Goal: Navigation & Orientation: Find specific page/section

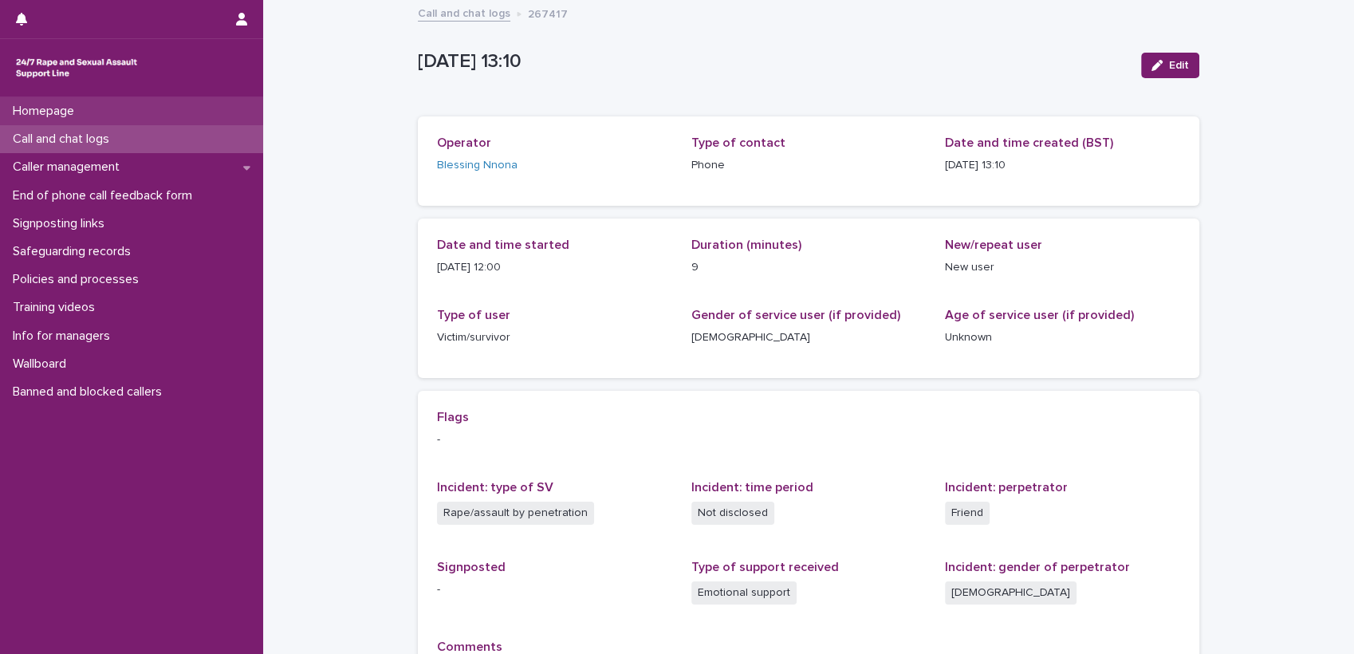
drag, startPoint x: 0, startPoint y: 0, endPoint x: 47, endPoint y: 107, distance: 116.7
click at [47, 107] on p "Homepage" at bounding box center [46, 111] width 81 height 15
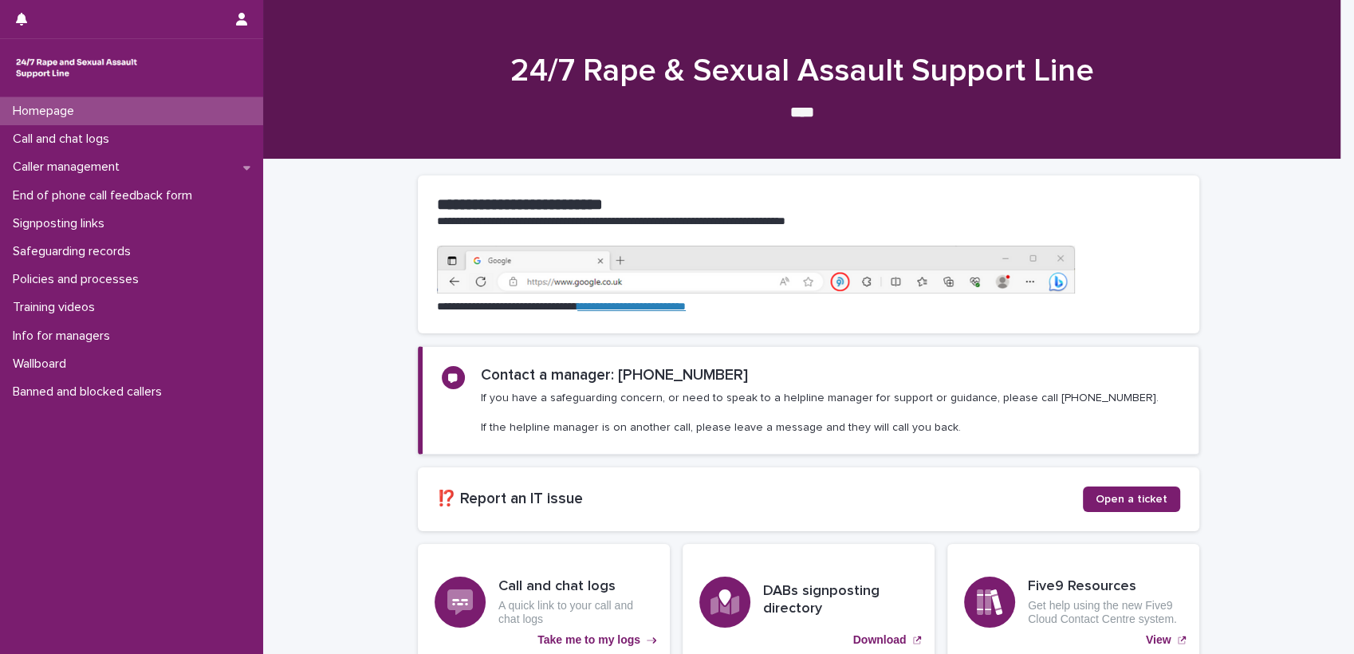
scroll to position [143, 0]
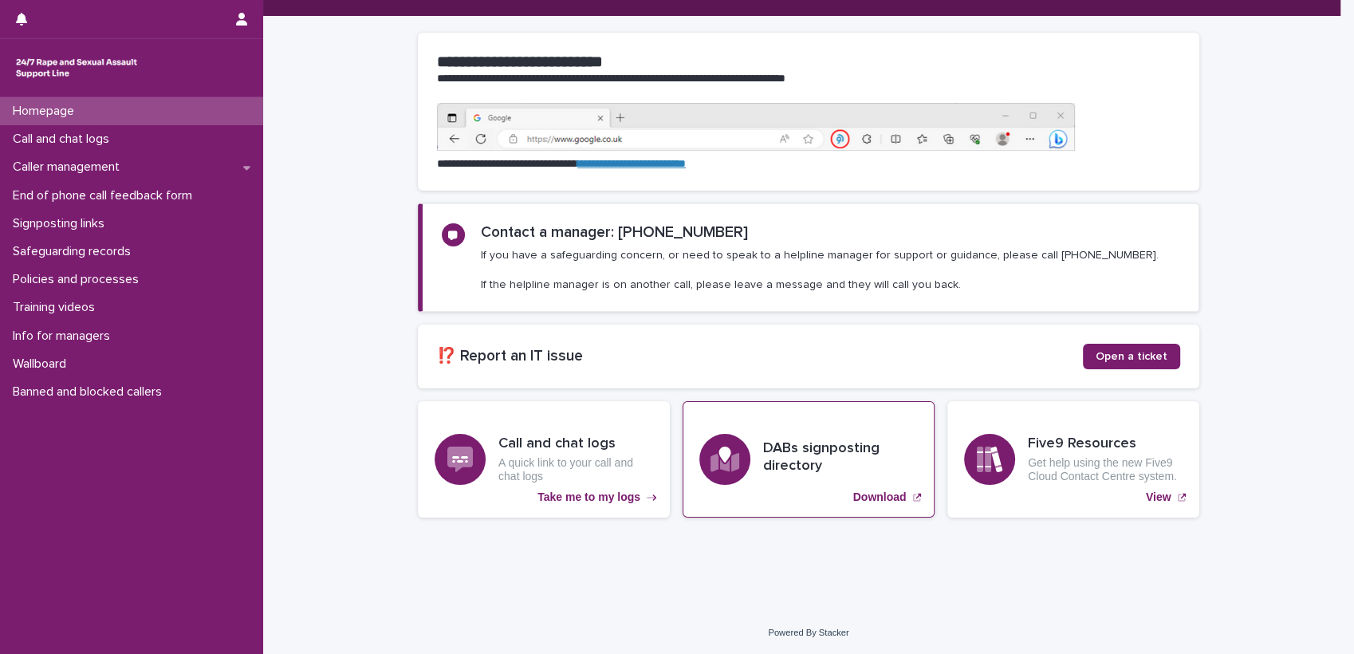
click at [870, 490] on p "Download" at bounding box center [879, 497] width 53 height 14
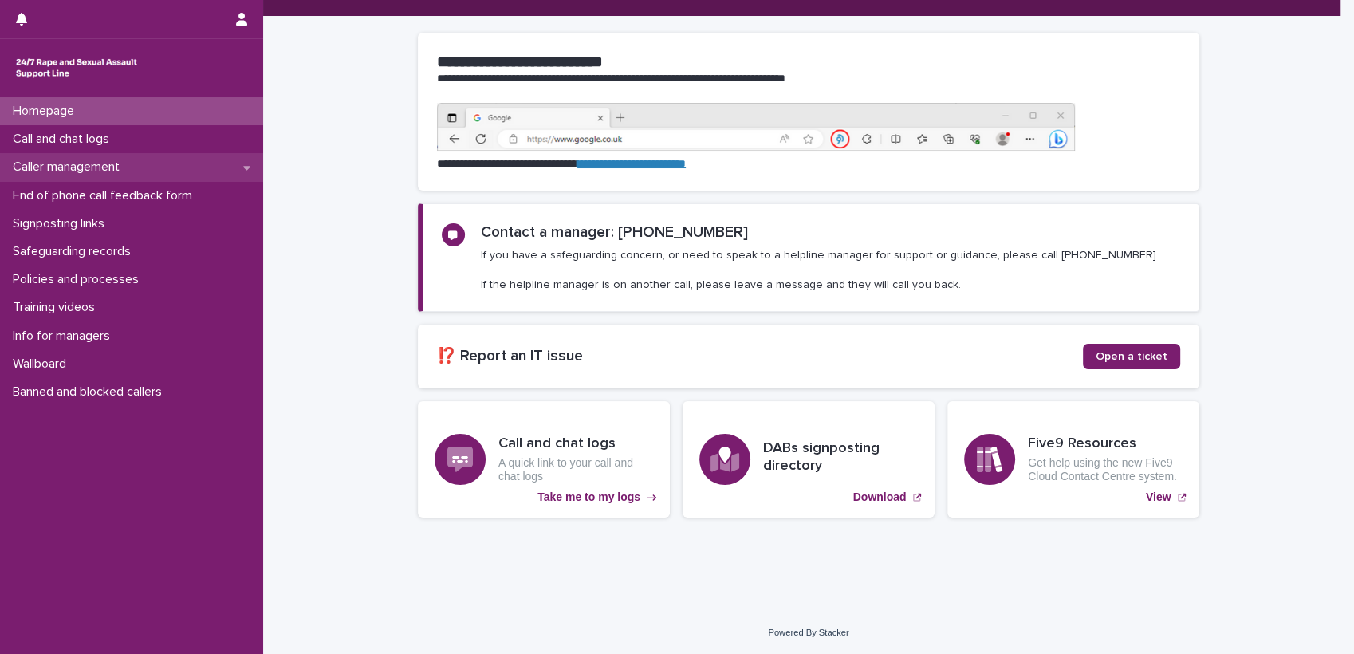
click at [69, 170] on p "Caller management" at bounding box center [69, 166] width 126 height 15
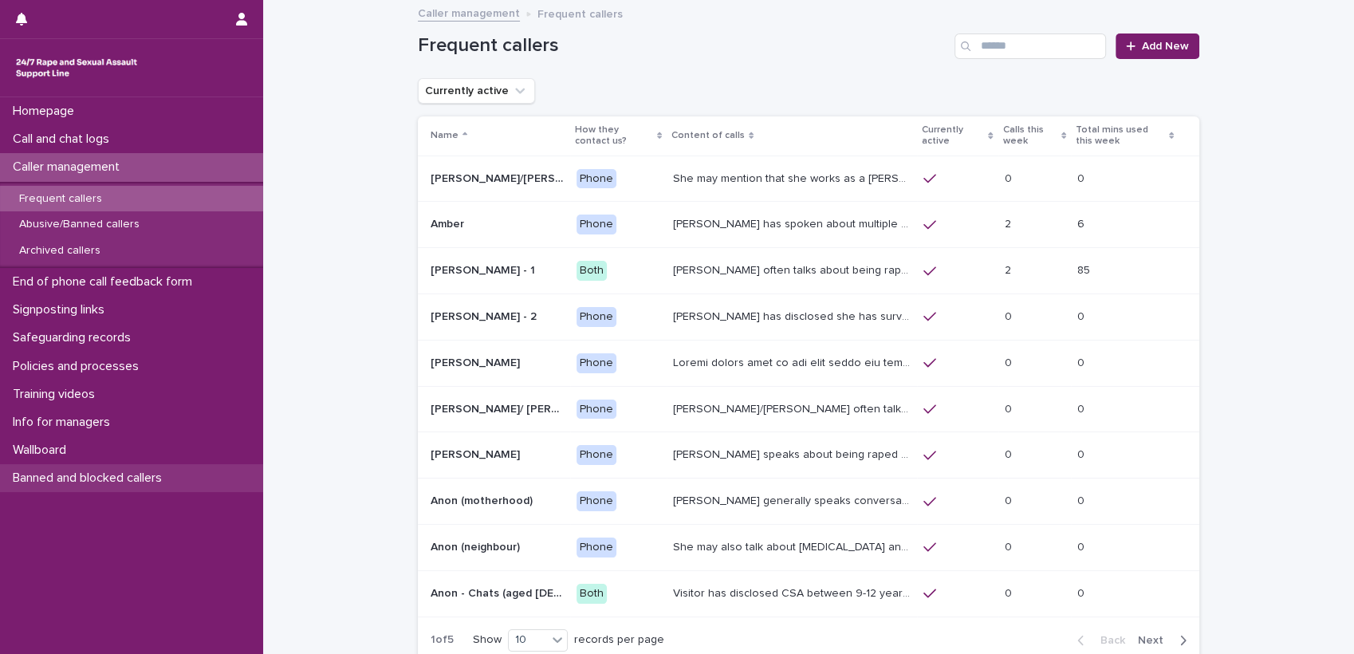
click at [101, 466] on div "Banned and blocked callers" at bounding box center [131, 478] width 263 height 28
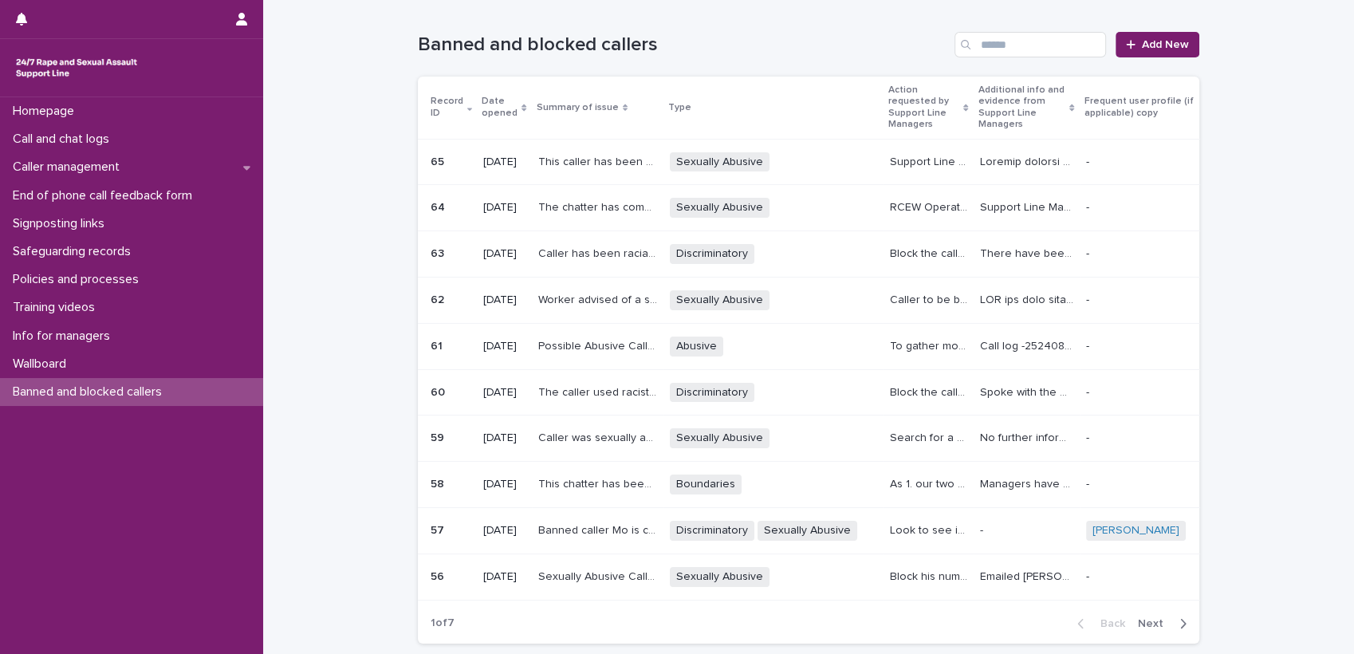
click at [660, 157] on p "This caller has been calling for just over two weeks, and has made several call…" at bounding box center [599, 160] width 122 height 17
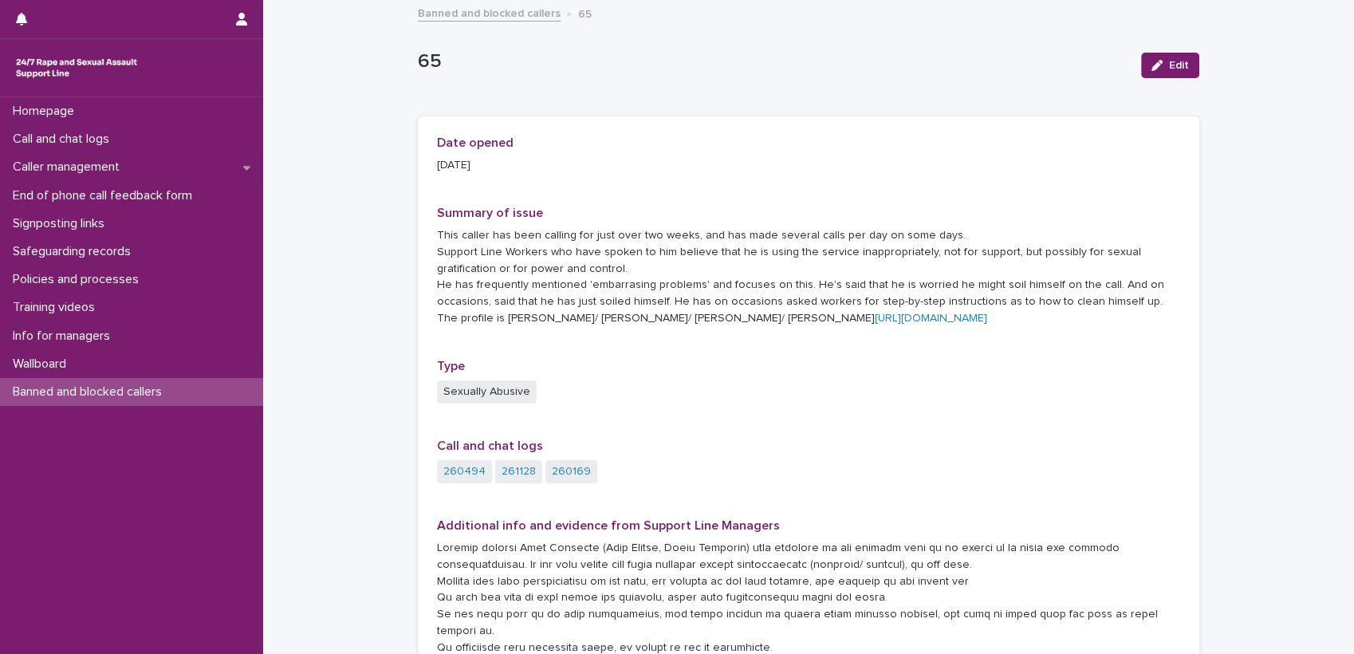
click at [491, 14] on link "Banned and blocked callers" at bounding box center [489, 12] width 143 height 18
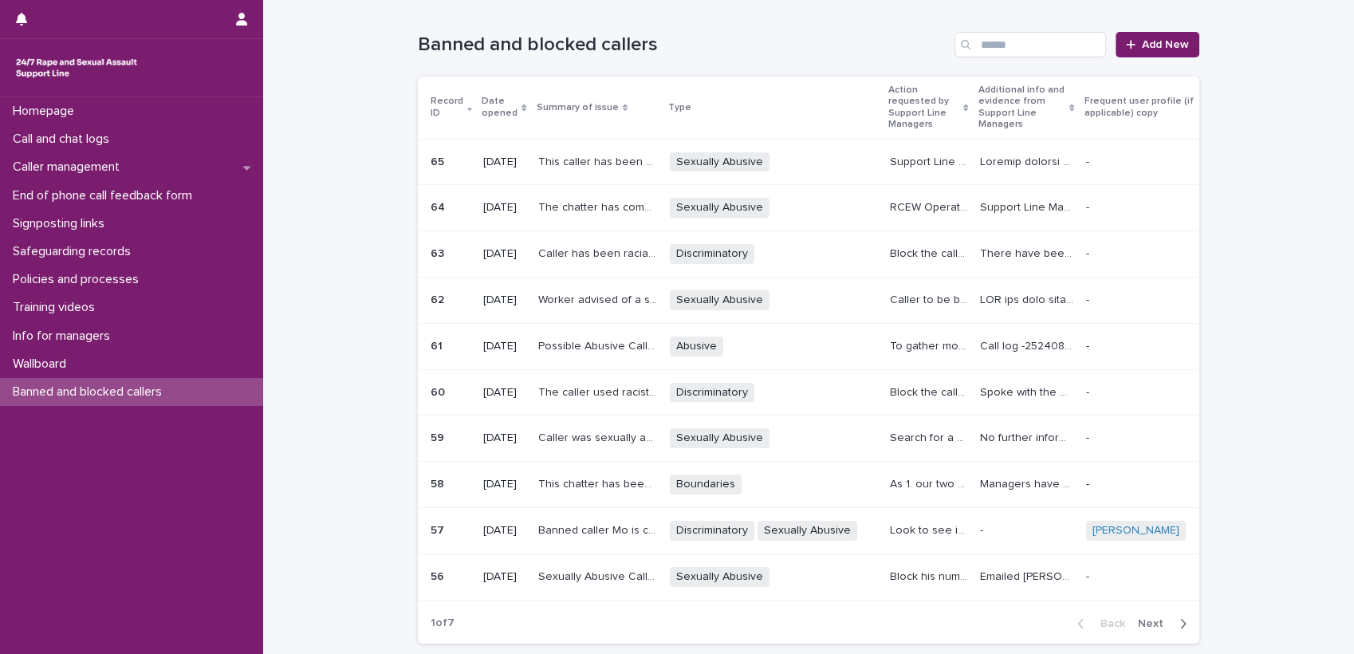
click at [659, 297] on p "Worker advised of a sexually abusive call. Before worker could name anything th…" at bounding box center [599, 298] width 122 height 17
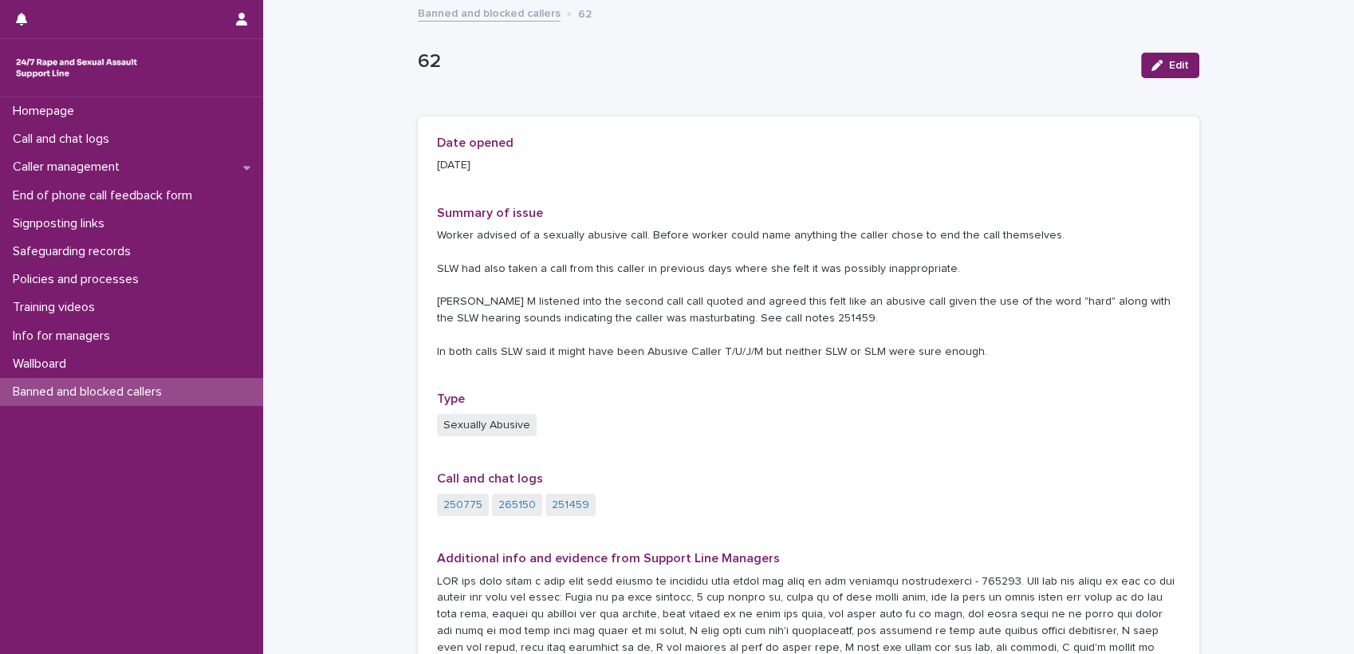
click at [572, 273] on p "Worker advised of a sexually abusive call. Before worker could name anything th…" at bounding box center [808, 293] width 743 height 132
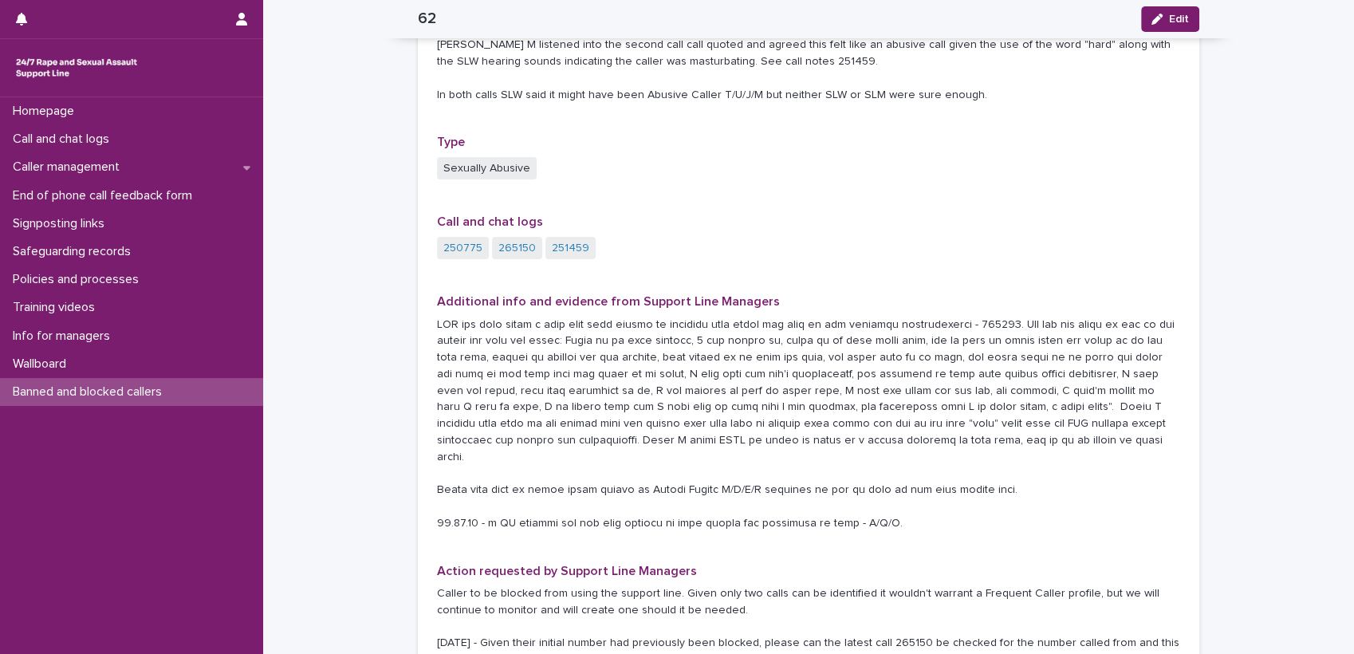
scroll to position [242, 0]
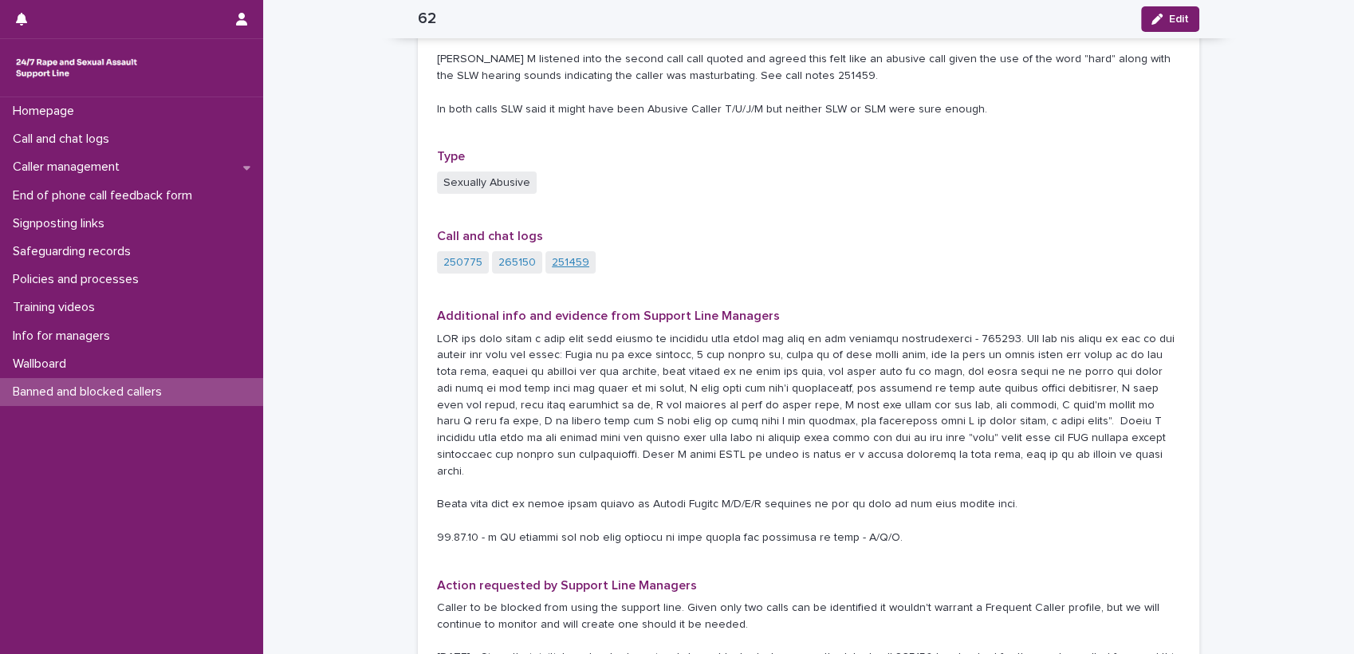
click at [560, 255] on link "251459" at bounding box center [570, 262] width 37 height 17
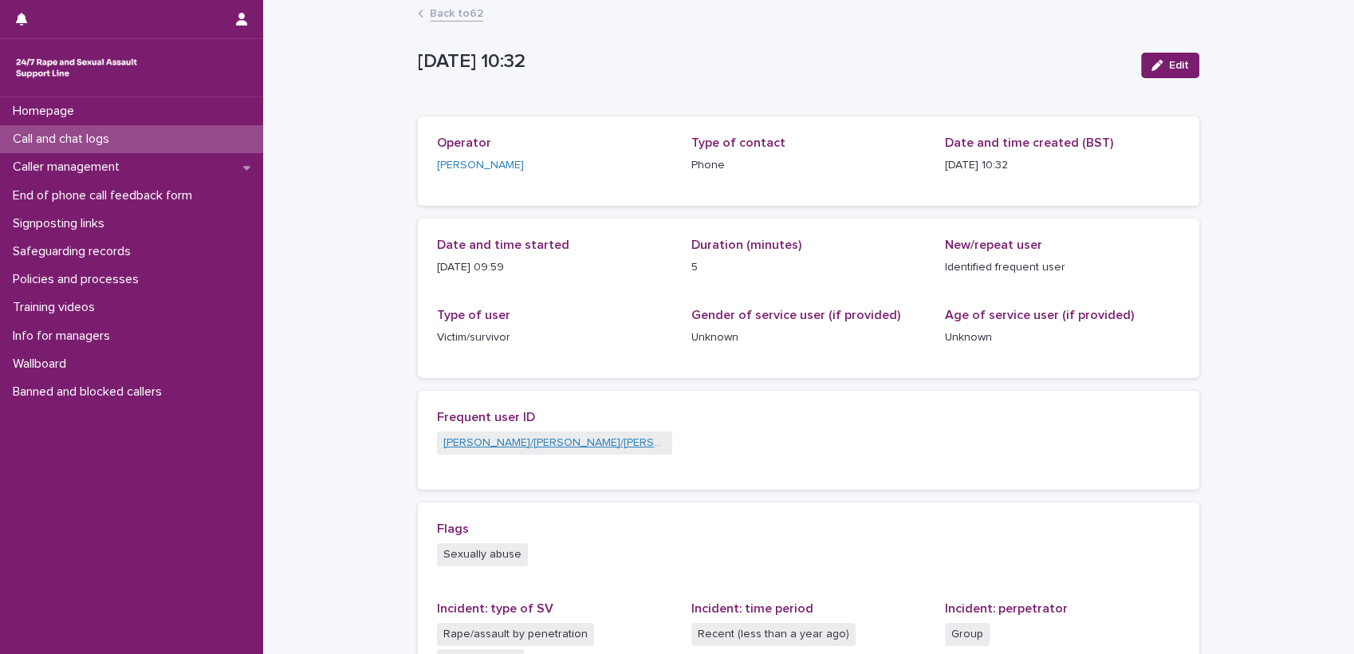
click at [480, 435] on link "[PERSON_NAME]/[PERSON_NAME]/[PERSON_NAME]" at bounding box center [554, 443] width 222 height 17
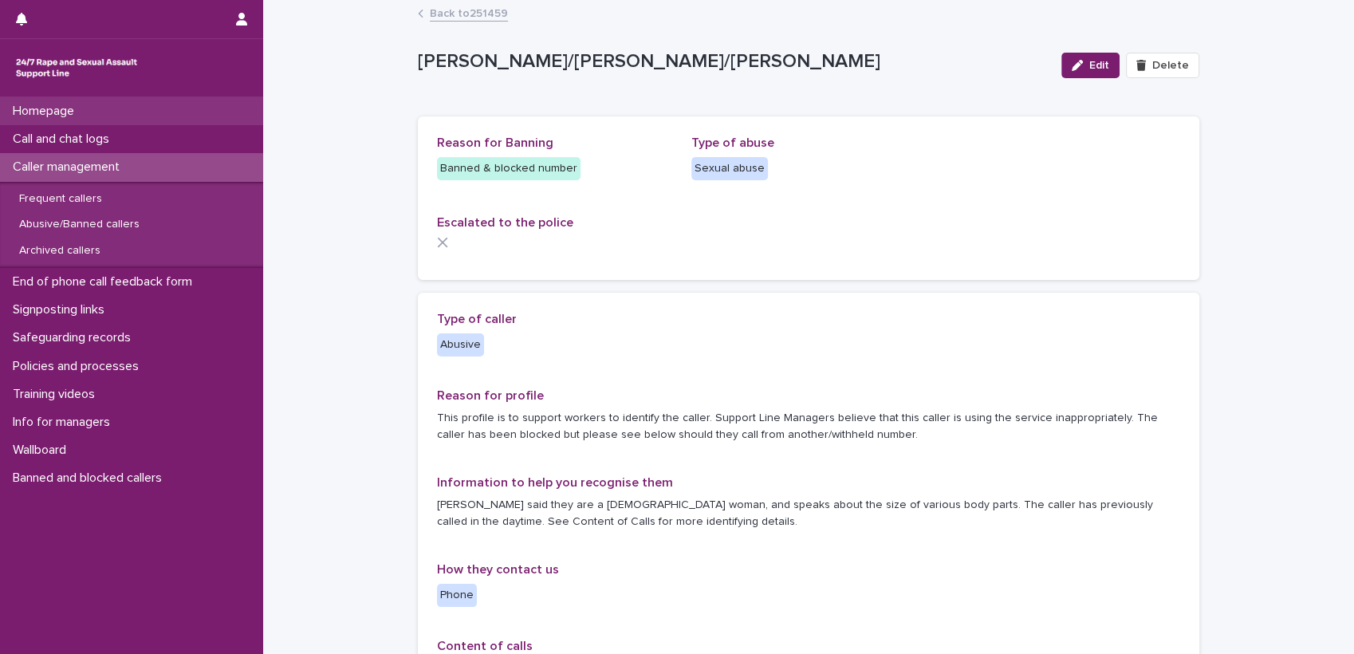
click at [51, 112] on p "Homepage" at bounding box center [46, 111] width 81 height 15
